Goal: Navigation & Orientation: Find specific page/section

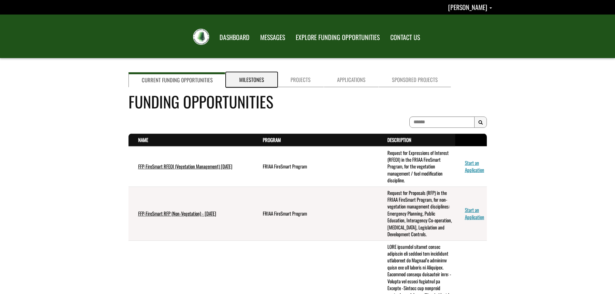
click at [251, 83] on link "Milestones" at bounding box center [251, 79] width 51 height 15
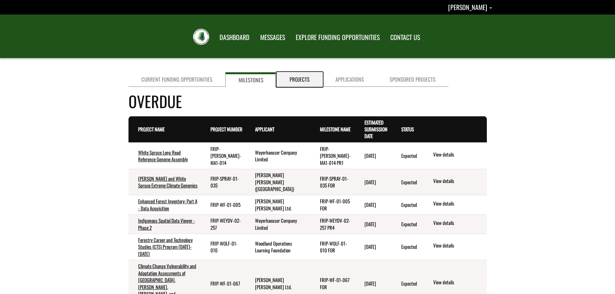
click at [302, 78] on link "Projects" at bounding box center [300, 79] width 46 height 15
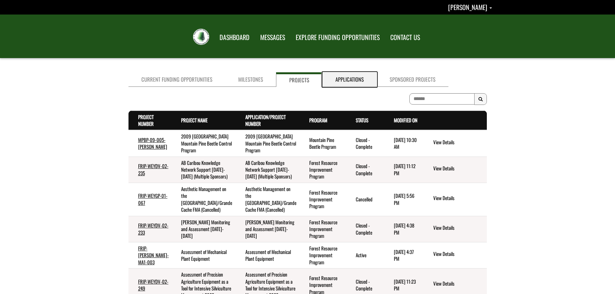
click at [346, 78] on link "Applications" at bounding box center [350, 79] width 54 height 15
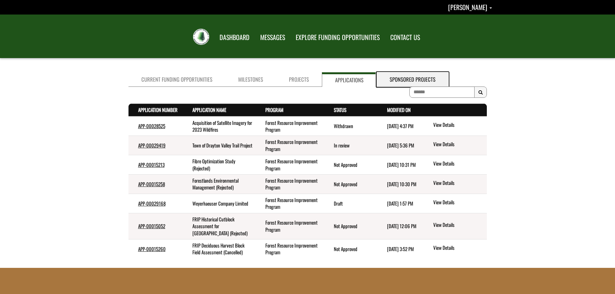
click at [397, 76] on link "Sponsored Projects" at bounding box center [413, 79] width 72 height 15
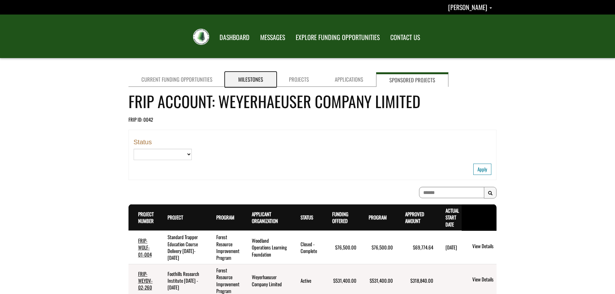
click at [250, 77] on link "Milestones" at bounding box center [250, 79] width 51 height 15
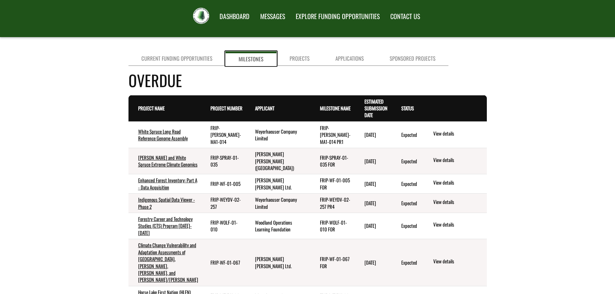
scroll to position [32, 0]
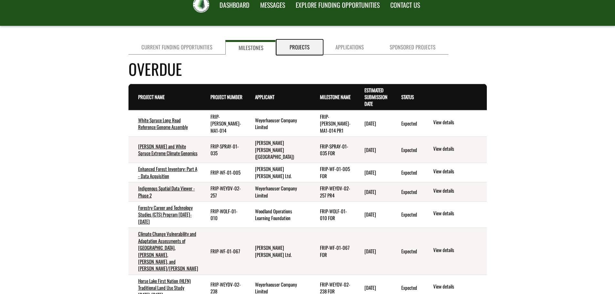
click at [304, 46] on link "Projects" at bounding box center [300, 47] width 46 height 15
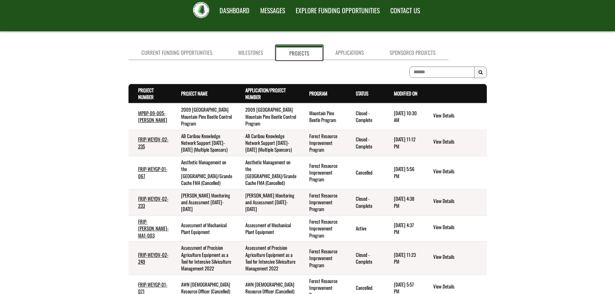
scroll to position [0, 0]
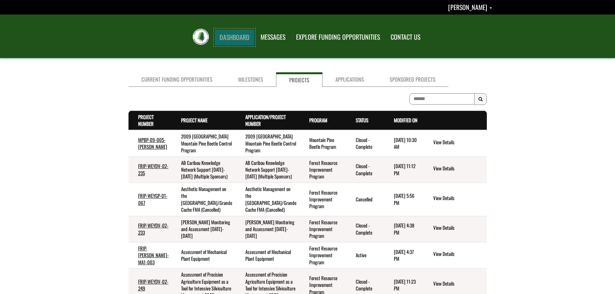
click at [243, 36] on link "DASHBOARD" at bounding box center [234, 37] width 40 height 17
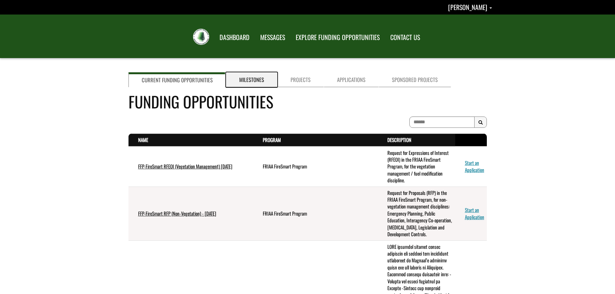
click at [250, 83] on link "Milestones" at bounding box center [251, 79] width 51 height 15
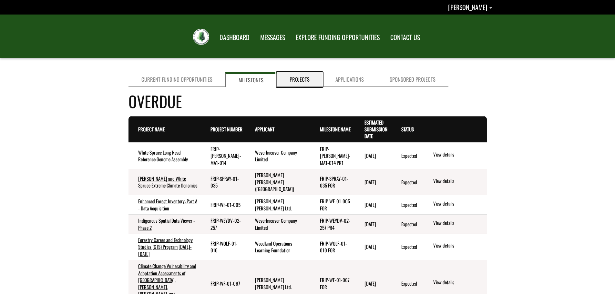
click at [304, 80] on link "Projects" at bounding box center [300, 79] width 46 height 15
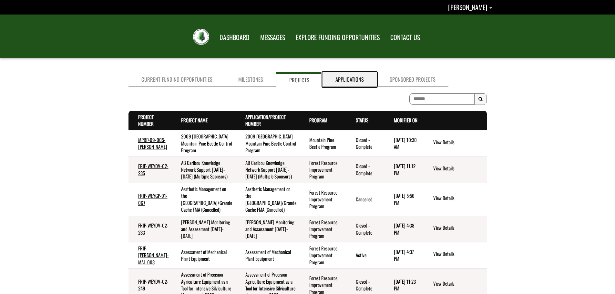
click at [336, 83] on link "Applications" at bounding box center [350, 79] width 54 height 15
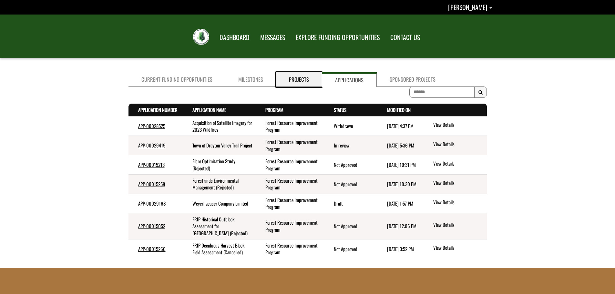
click at [295, 80] on link "Projects" at bounding box center [299, 79] width 46 height 15
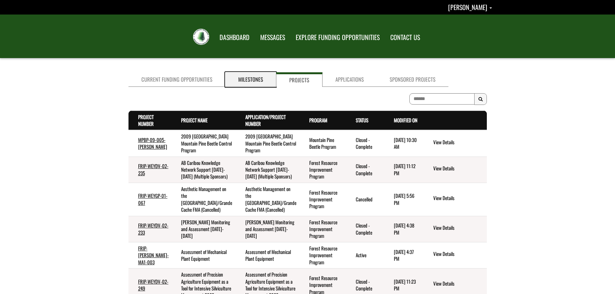
click at [252, 85] on link "Milestones" at bounding box center [250, 79] width 51 height 15
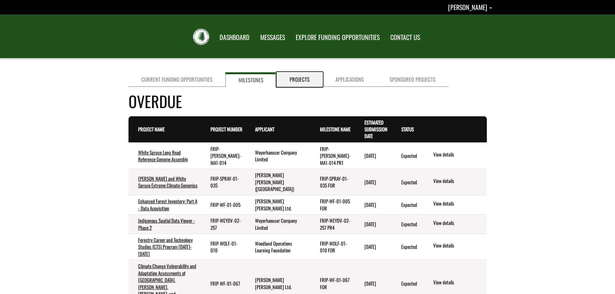
click at [299, 78] on link "Projects" at bounding box center [300, 79] width 46 height 15
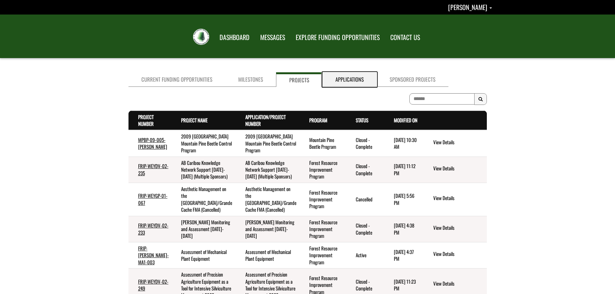
click at [344, 80] on link "Applications" at bounding box center [350, 79] width 54 height 15
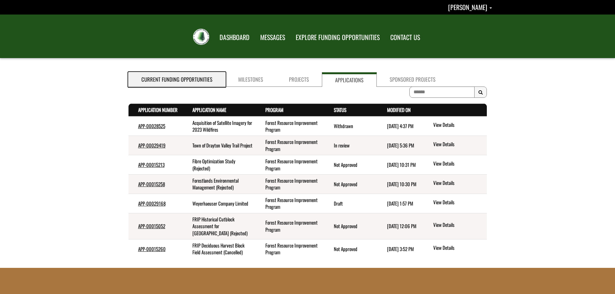
click at [167, 74] on link "Current Funding Opportunities" at bounding box center [177, 79] width 97 height 15
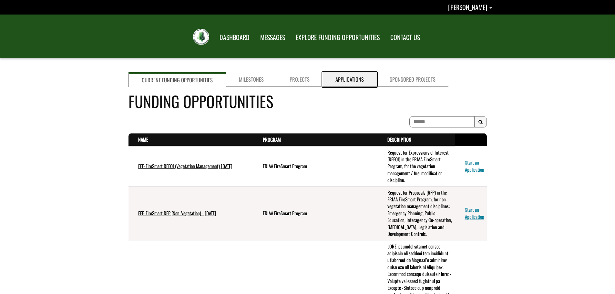
click at [339, 84] on link "Applications" at bounding box center [350, 79] width 54 height 15
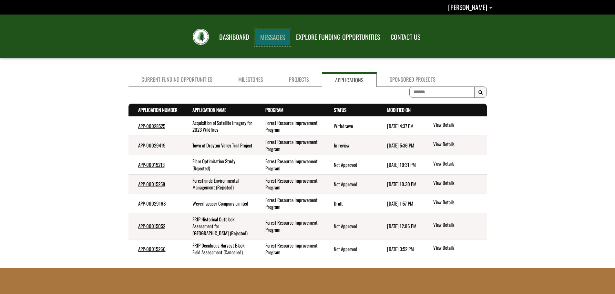
click at [275, 33] on link "MESSAGES" at bounding box center [272, 37] width 35 height 17
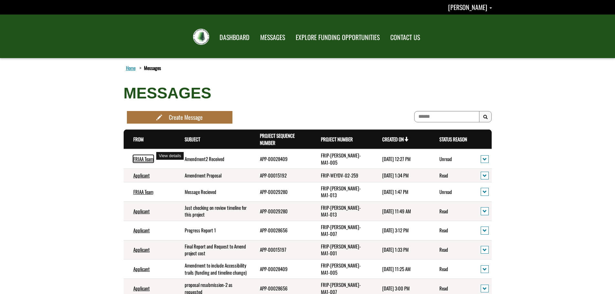
click at [146, 157] on link "FRIAA Team" at bounding box center [143, 158] width 20 height 7
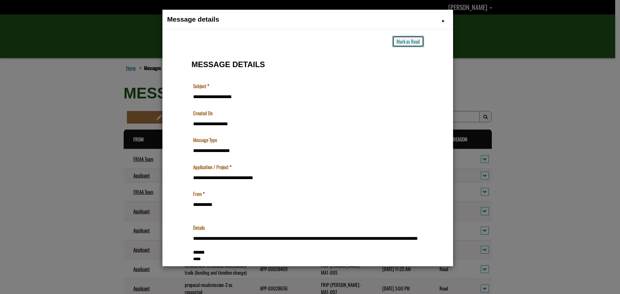
click at [402, 40] on button "Mark as Read" at bounding box center [408, 41] width 32 height 11
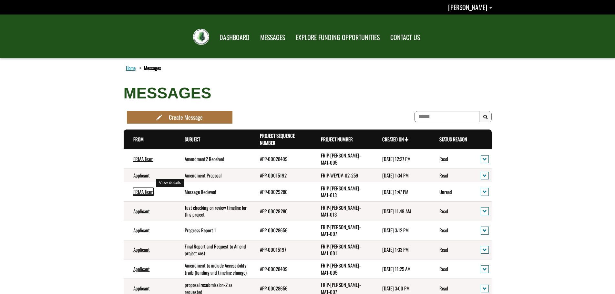
click at [145, 188] on link "FRIAA Team" at bounding box center [143, 191] width 20 height 7
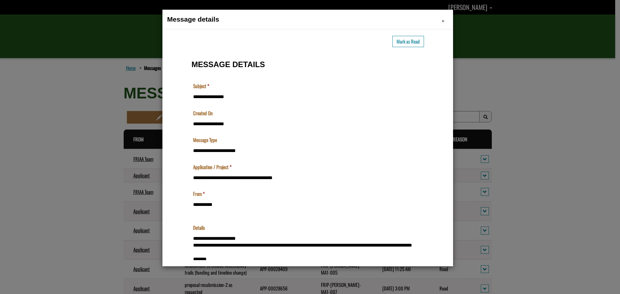
drag, startPoint x: 443, startPoint y: 18, endPoint x: 275, endPoint y: 8, distance: 168.6
click at [443, 18] on span "×" at bounding box center [443, 21] width 3 height 10
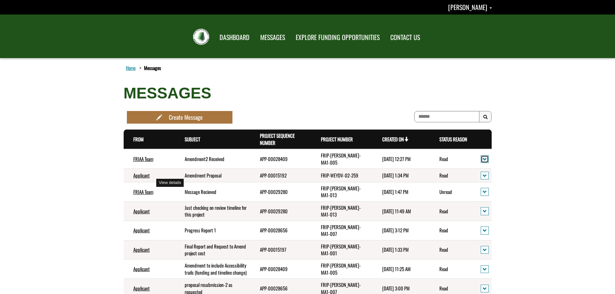
click at [484, 157] on span "action menu" at bounding box center [485, 159] width 4 height 5
click at [498, 169] on link "View details" at bounding box center [507, 167] width 50 height 9
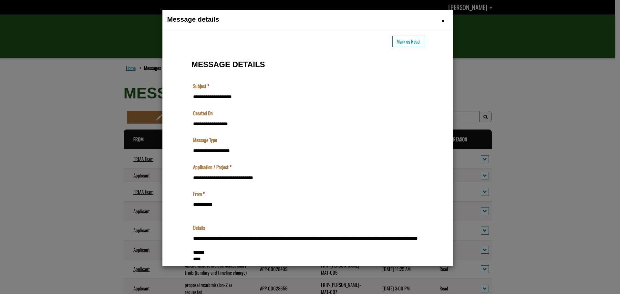
click at [444, 21] on h1 "Message details" at bounding box center [307, 20] width 281 height 10
click at [443, 20] on span "×" at bounding box center [443, 21] width 3 height 10
